Goal: Task Accomplishment & Management: Complete application form

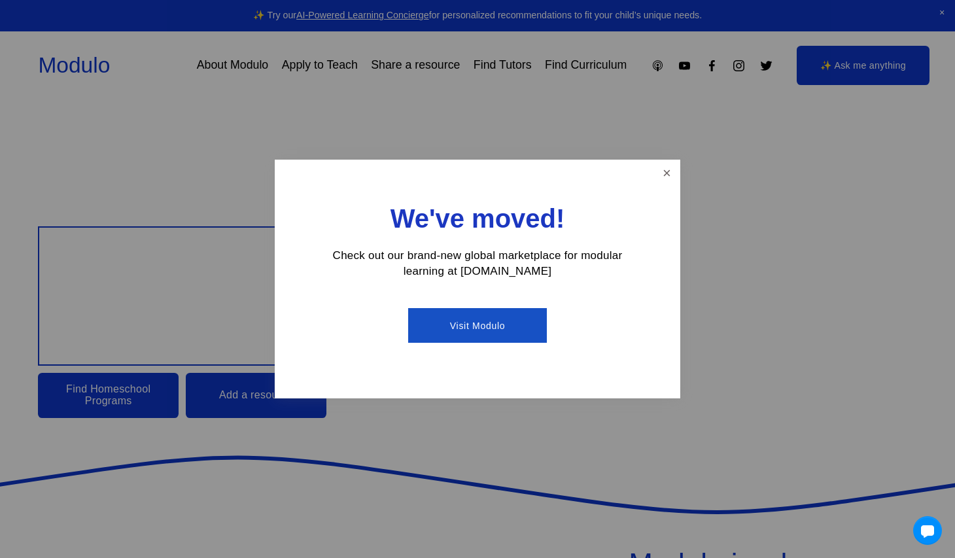
click at [652, 174] on div "We've moved! Check out our brand-new global marketplace for modular learning at…" at bounding box center [478, 279] width 406 height 239
click at [668, 178] on link "Close" at bounding box center [666, 173] width 23 height 23
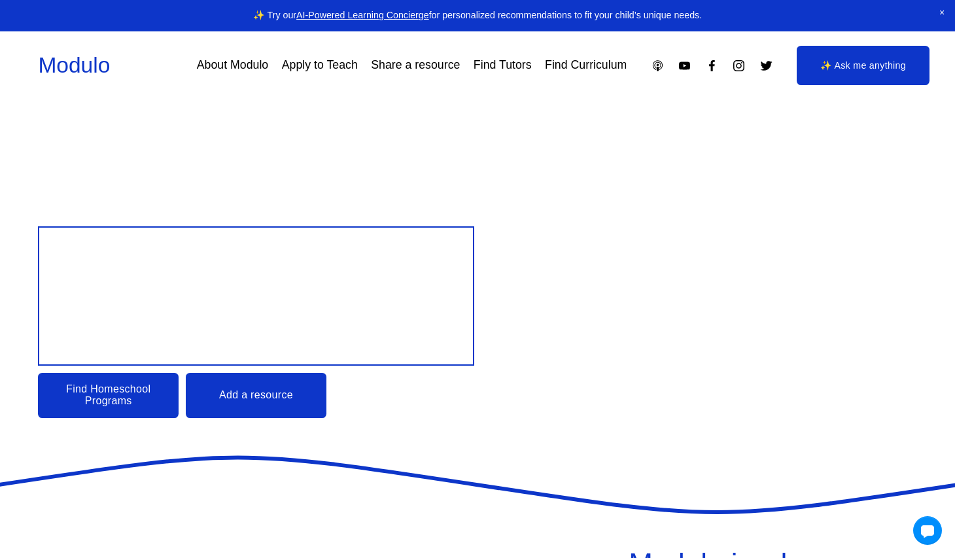
click at [349, 71] on link "Apply to Teach" at bounding box center [320, 65] width 76 height 23
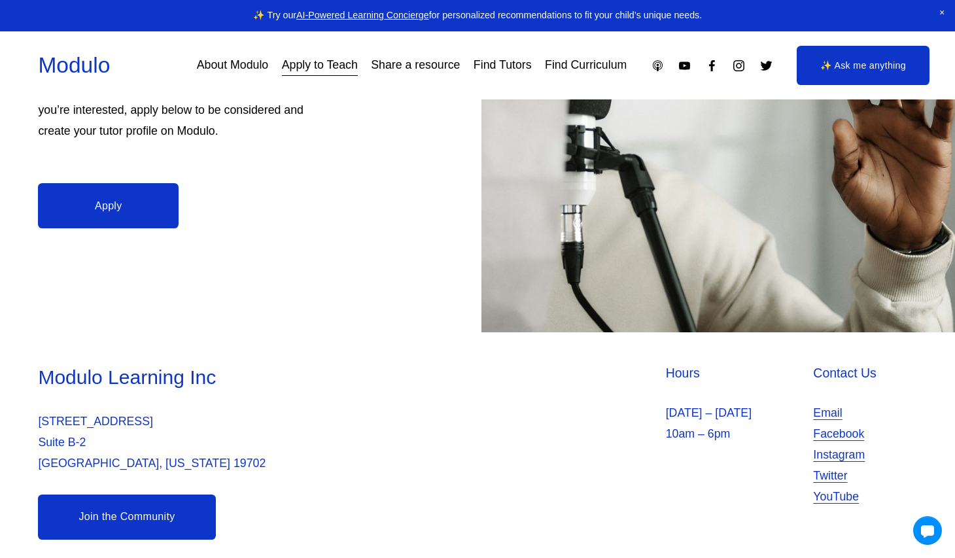
scroll to position [340, 0]
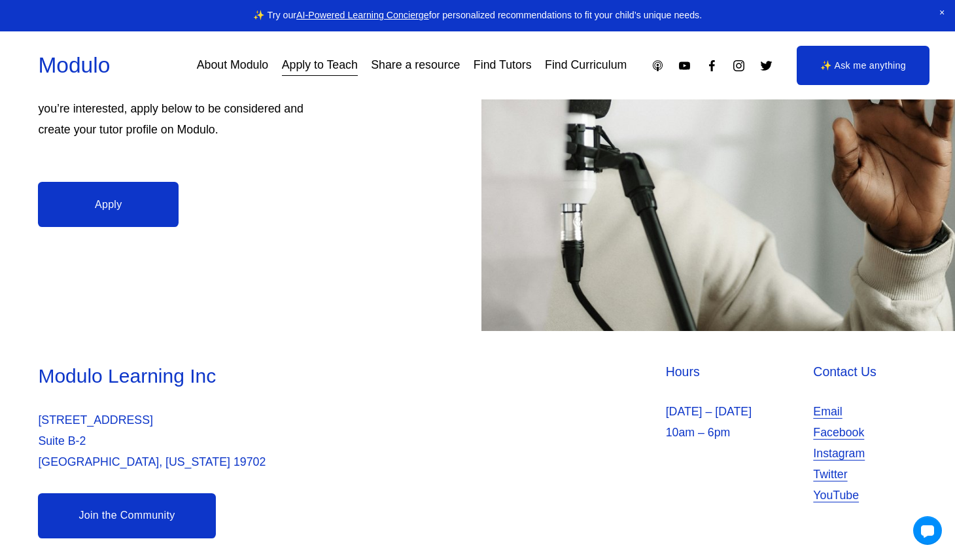
click at [186, 185] on div "Teach with Modulo We’re looking for passionate in-person and on-line instructor…" at bounding box center [477, 45] width 955 height 571
click at [137, 196] on link "Apply" at bounding box center [108, 204] width 141 height 45
